Goal: Task Accomplishment & Management: Use online tool/utility

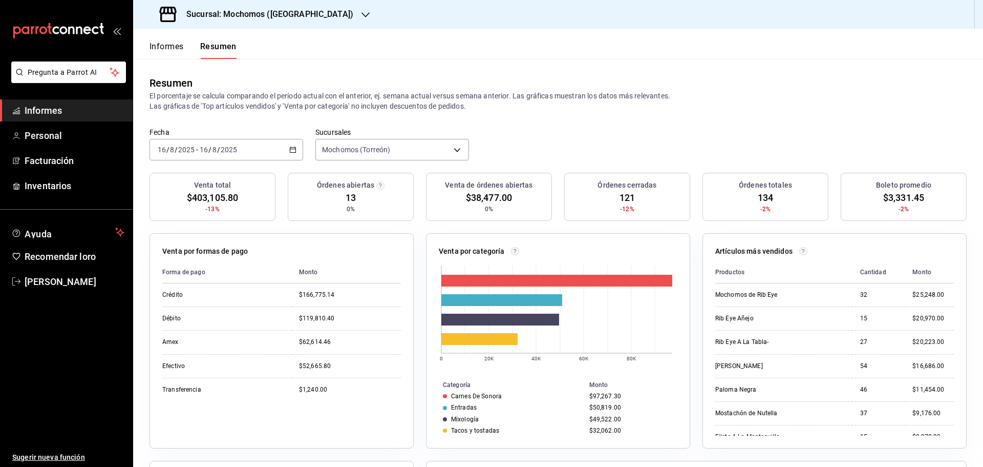
click at [168, 50] on font "Informes" at bounding box center [167, 46] width 34 height 10
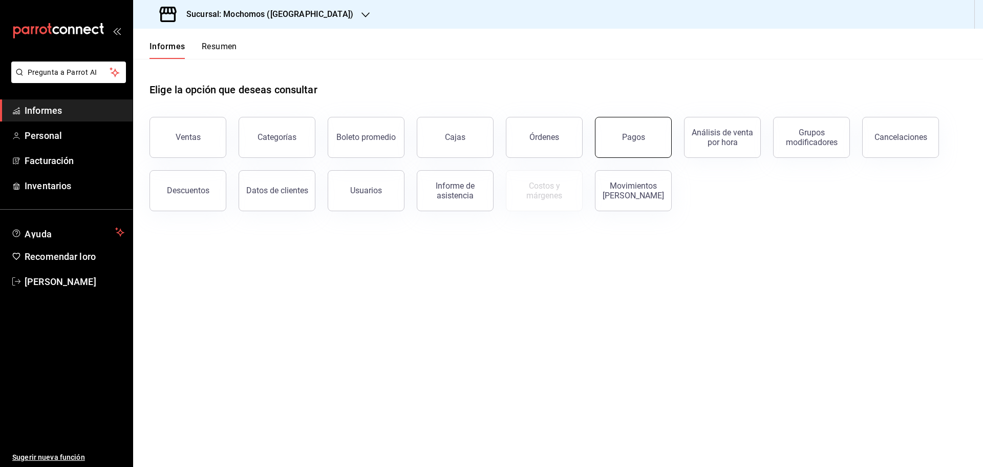
click at [630, 141] on font "Pagos" at bounding box center [633, 137] width 23 height 10
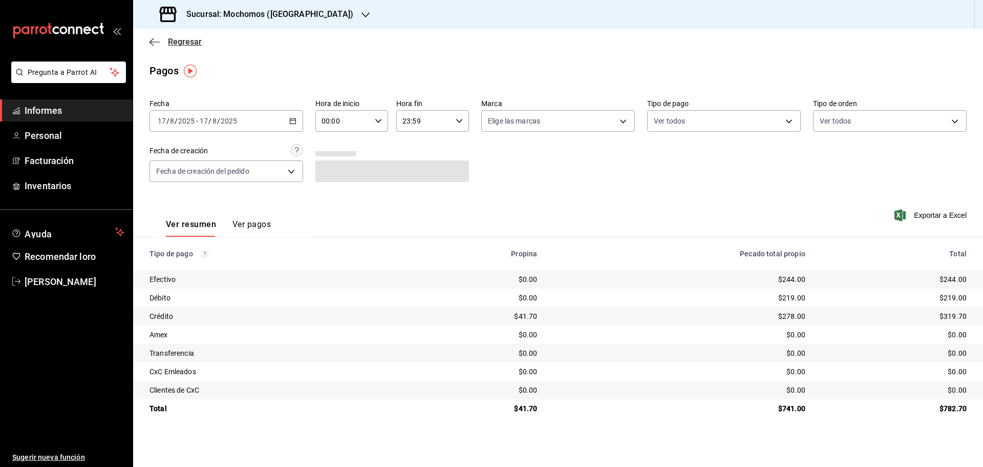
click at [156, 42] on icon "button" at bounding box center [155, 41] width 10 height 1
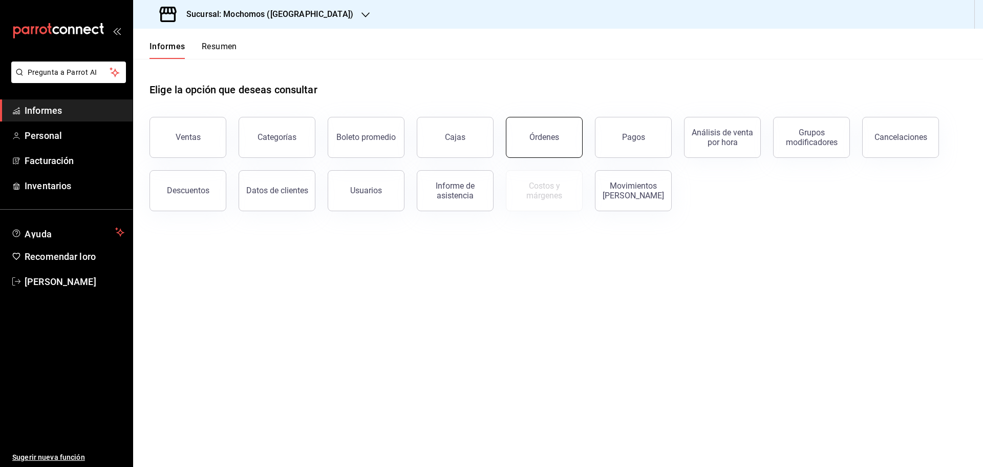
click at [574, 145] on button "Órdenes" at bounding box center [544, 137] width 77 height 41
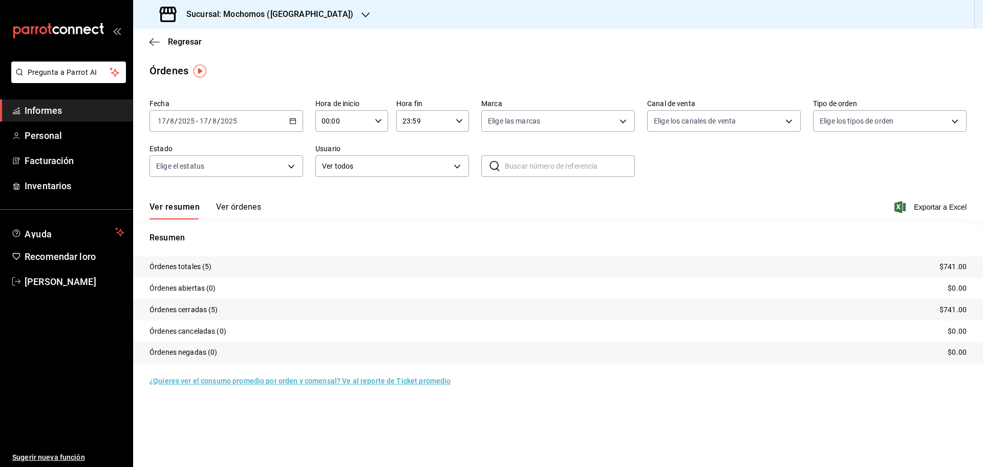
click at [292, 121] on icon "button" at bounding box center [292, 120] width 7 height 7
click at [215, 264] on span "Rango de fechas" at bounding box center [197, 267] width 79 height 11
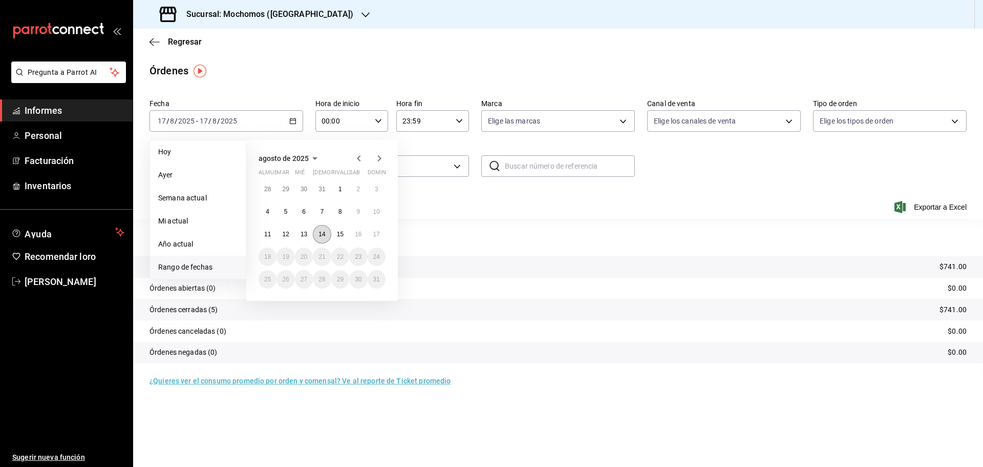
click at [327, 235] on button "14" at bounding box center [322, 234] width 18 height 18
click at [338, 231] on font "15" at bounding box center [340, 233] width 7 height 7
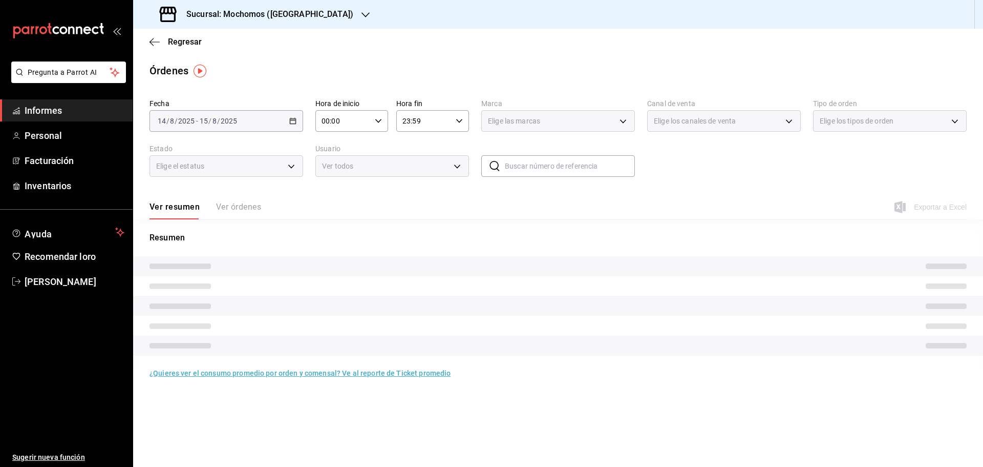
click at [380, 122] on icon "button" at bounding box center [378, 120] width 7 height 7
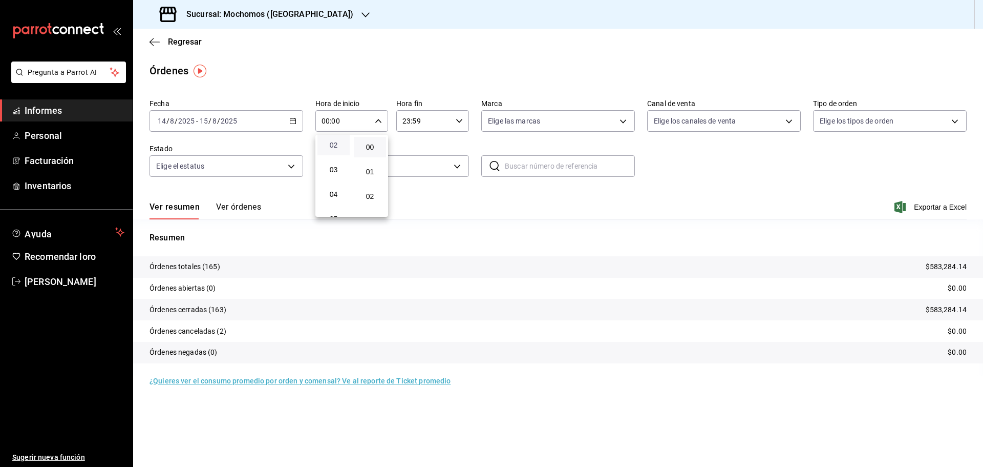
scroll to position [102, 0]
click at [335, 173] on button "05" at bounding box center [334, 167] width 32 height 20
type input "05:00"
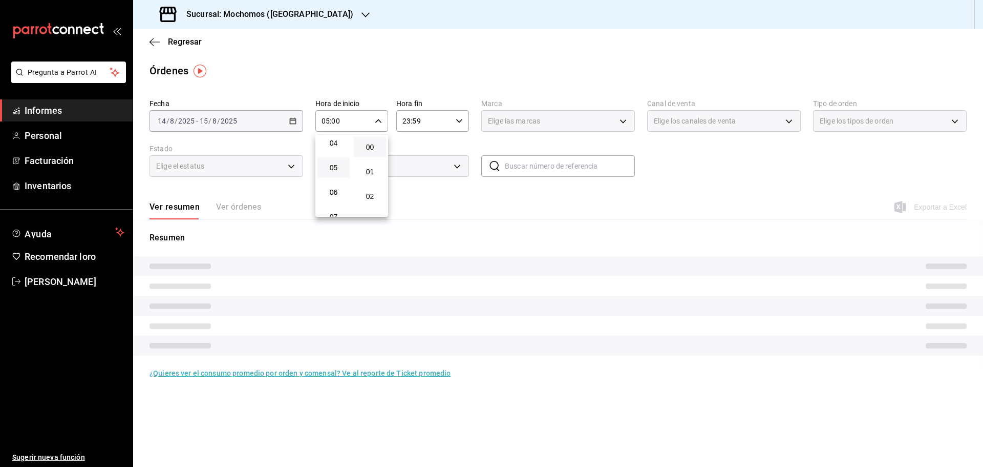
click at [335, 172] on button "05" at bounding box center [334, 167] width 32 height 20
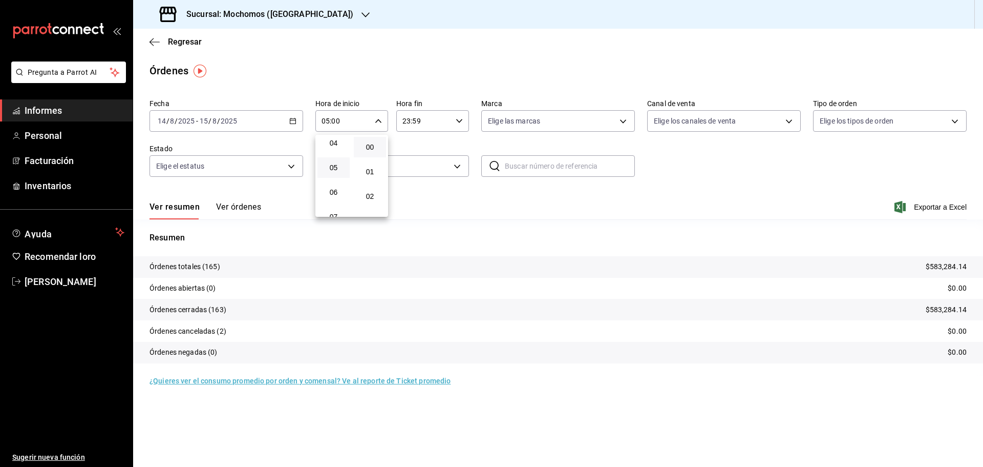
click at [946, 207] on div at bounding box center [491, 233] width 983 height 467
click at [946, 207] on font "Exportar a Excel" at bounding box center [940, 207] width 53 height 8
